Goal: Task Accomplishment & Management: Use online tool/utility

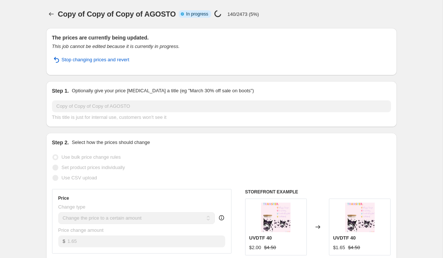
select select "to"
select select "collection"
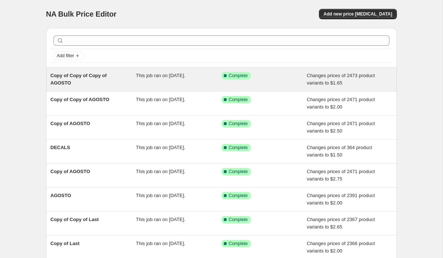
click at [165, 75] on span "This job ran on August 31, 2025." at bounding box center [160, 76] width 49 height 6
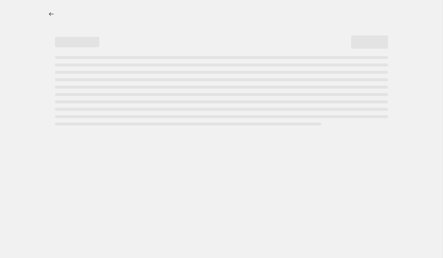
select select "to"
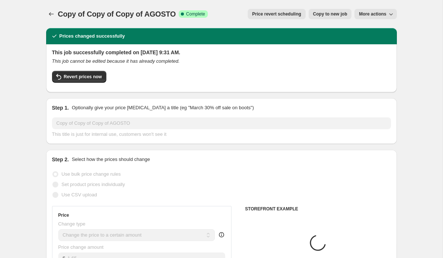
select select "collection"
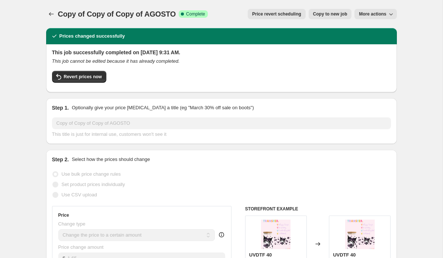
click at [329, 12] on span "Copy to new job" at bounding box center [330, 14] width 34 height 6
select select "to"
select select "collection"
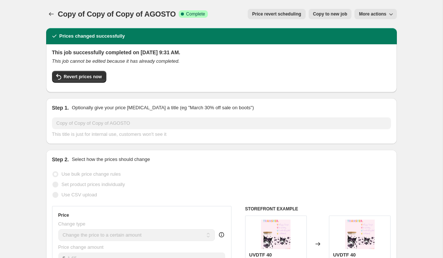
select select "collection"
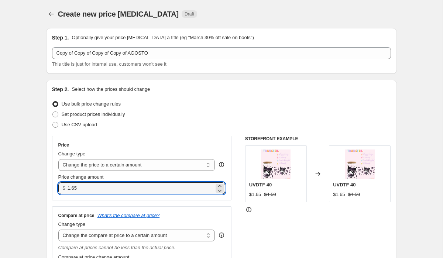
drag, startPoint x: 104, startPoint y: 192, endPoint x: 51, endPoint y: 189, distance: 52.9
click at [51, 189] on div "Step 2. Select how the prices should change Use bulk price change rules Set pro…" at bounding box center [221, 191] width 351 height 223
type input "2.00"
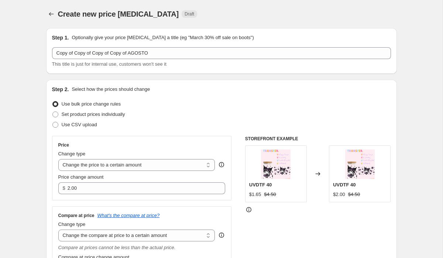
click at [208, 133] on div "Step 2. Select how the prices should change Use bulk price change rules Set pro…" at bounding box center [221, 191] width 339 height 211
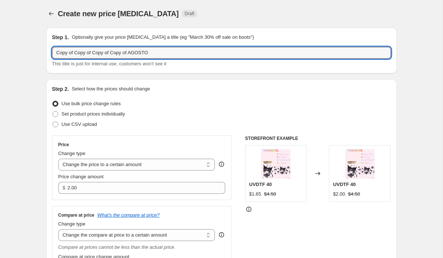
drag, startPoint x: 164, startPoint y: 53, endPoint x: 40, endPoint y: 51, distance: 123.3
type input "septiembre"
click at [154, 110] on div "Set product prices individually" at bounding box center [221, 114] width 339 height 10
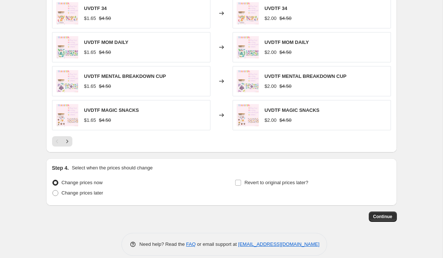
scroll to position [575, 0]
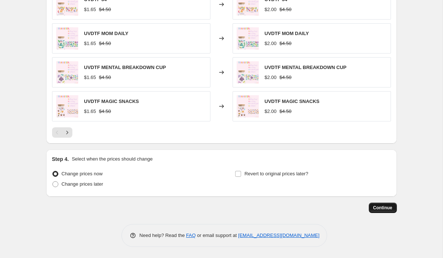
click at [385, 209] on span "Continue" at bounding box center [382, 208] width 19 height 6
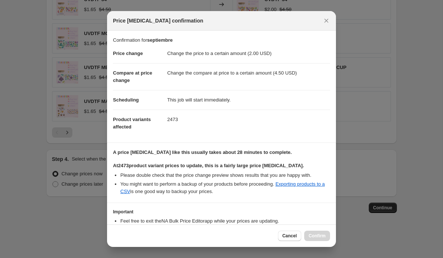
scroll to position [48, 0]
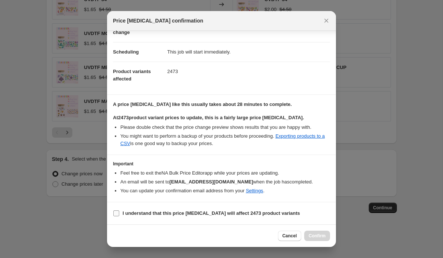
click at [117, 212] on input "I understand that this price change job will affect 2473 product variants" at bounding box center [116, 213] width 6 height 6
checkbox input "true"
click at [324, 234] on span "Confirm" at bounding box center [317, 236] width 17 height 6
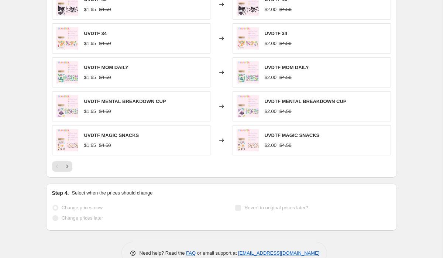
scroll to position [595, 0]
